Goal: Information Seeking & Learning: Learn about a topic

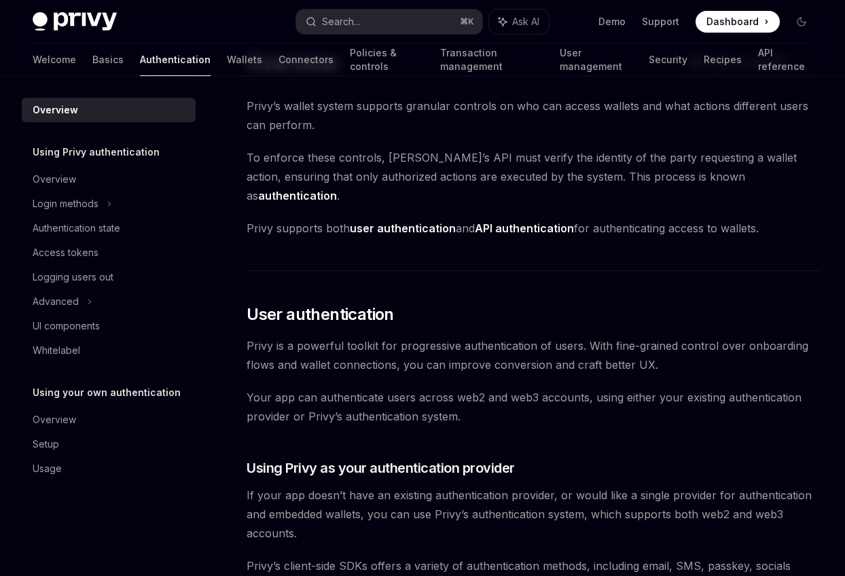
scroll to position [23, 0]
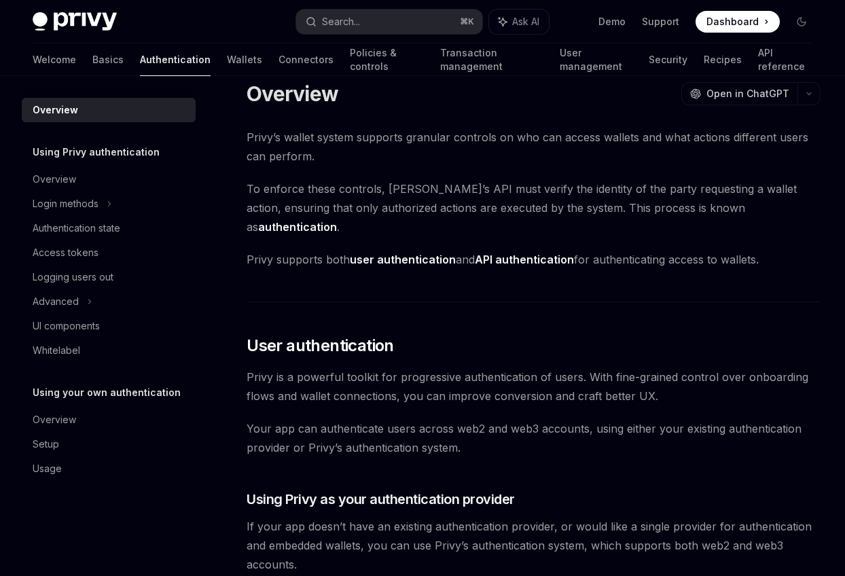
click at [327, 100] on h1 "Overview" at bounding box center [292, 93] width 92 height 24
click at [356, 100] on div "Overview OpenAI Open in ChatGPT" at bounding box center [533, 93] width 574 height 24
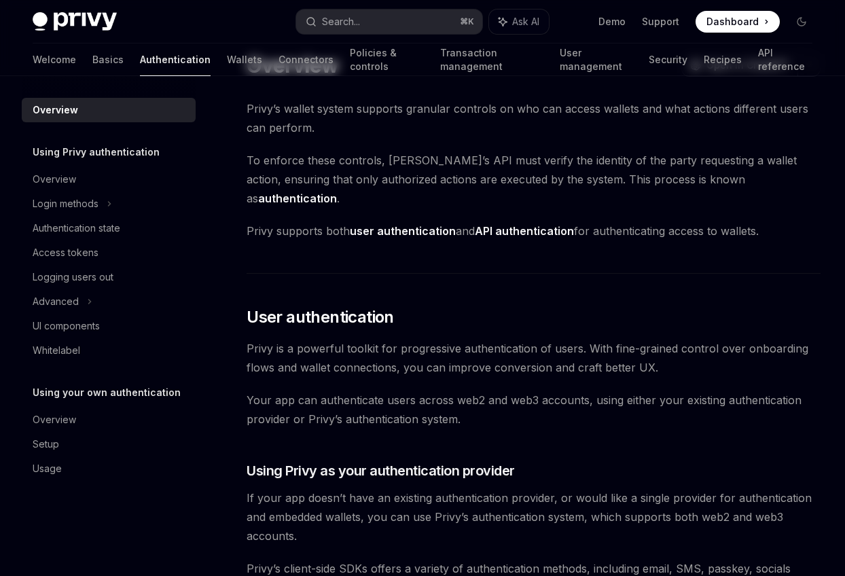
scroll to position [0, 0]
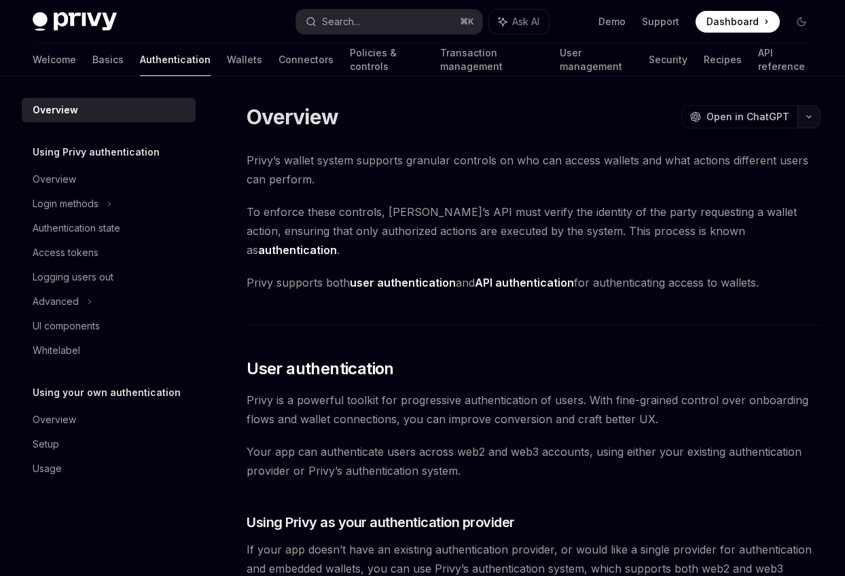
click at [800, 122] on button "button" at bounding box center [808, 116] width 23 height 23
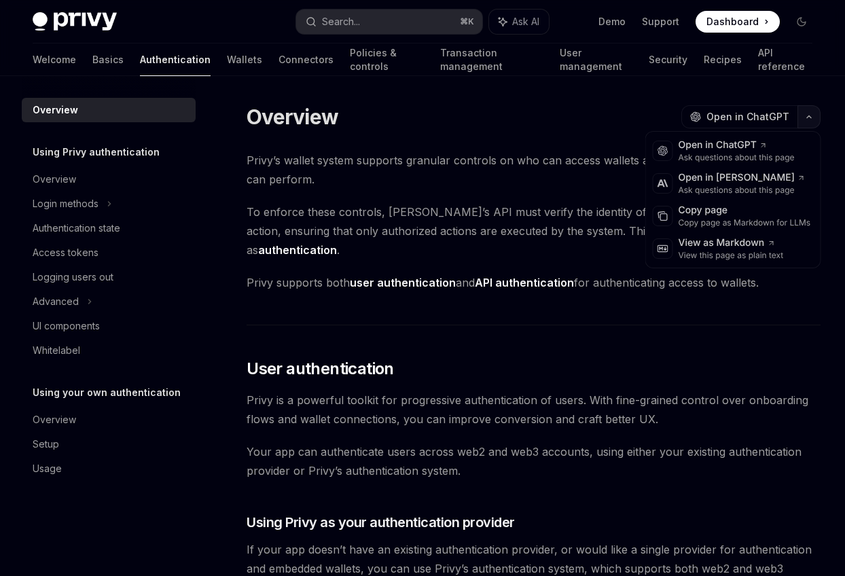
click at [800, 122] on button "button" at bounding box center [808, 116] width 23 height 23
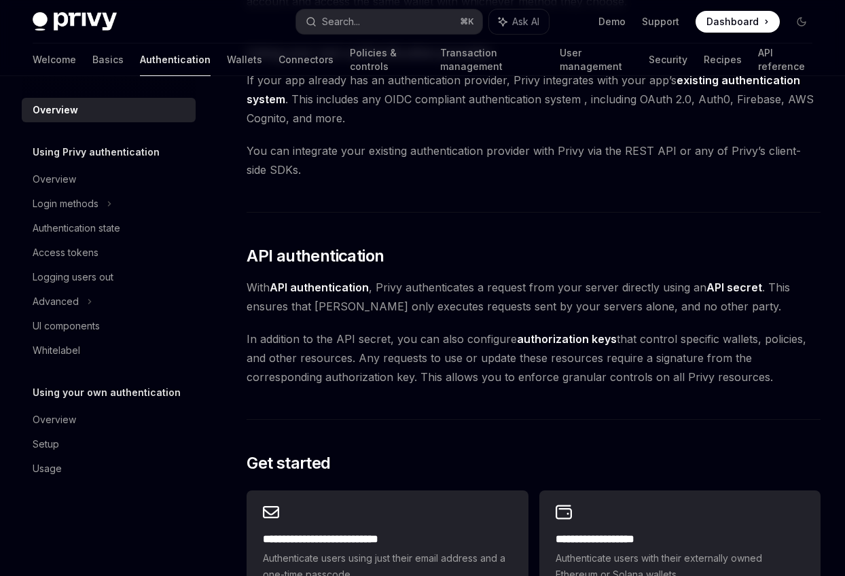
scroll to position [1014, 0]
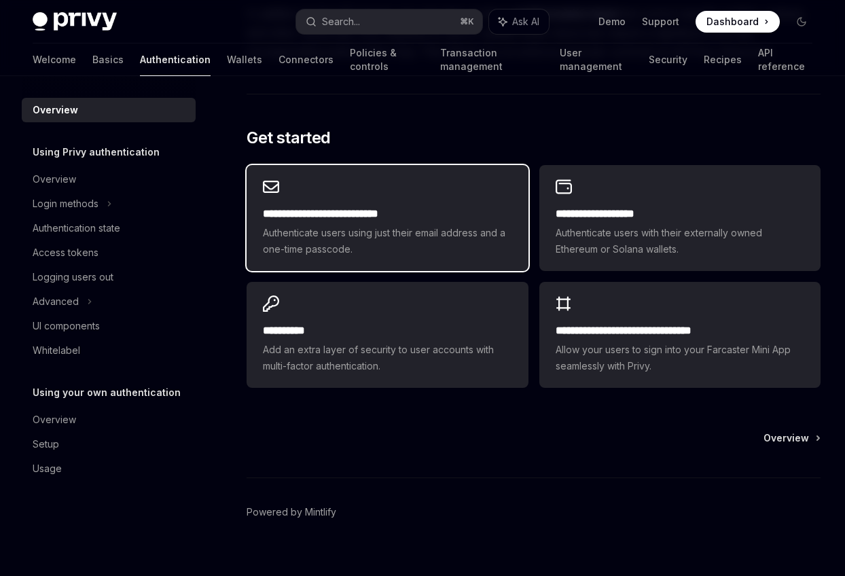
click at [415, 206] on h2 "**********" at bounding box center [387, 214] width 248 height 16
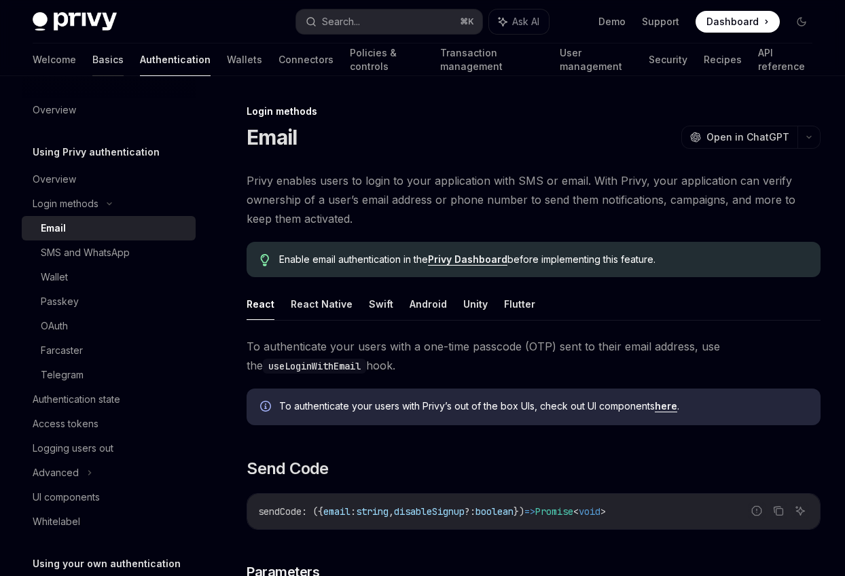
type textarea "*"
